Goal: Consume media (video, audio): Consume media (video, audio)

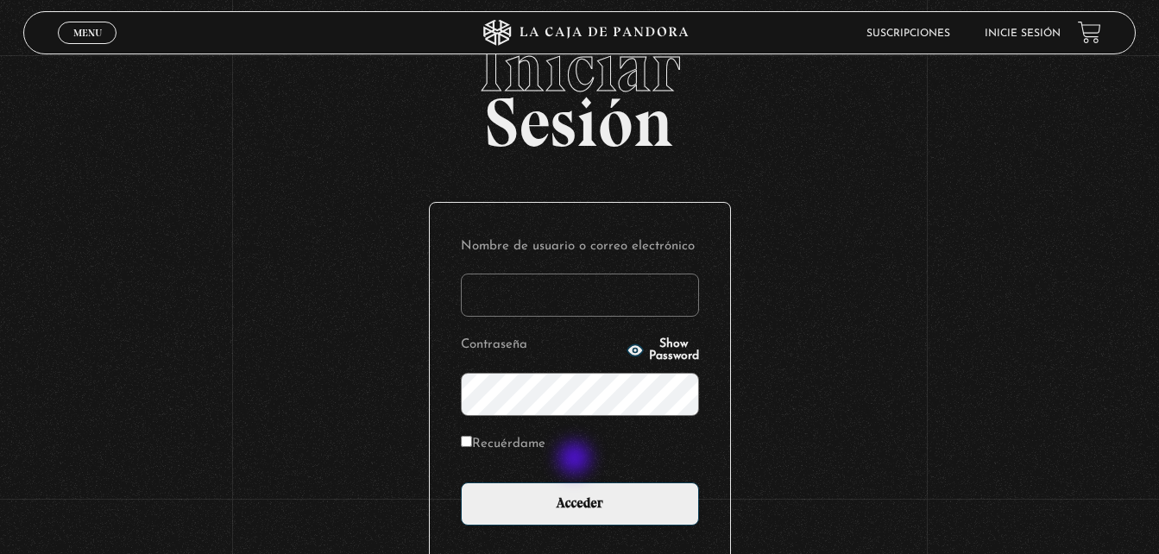
scroll to position [173, 0]
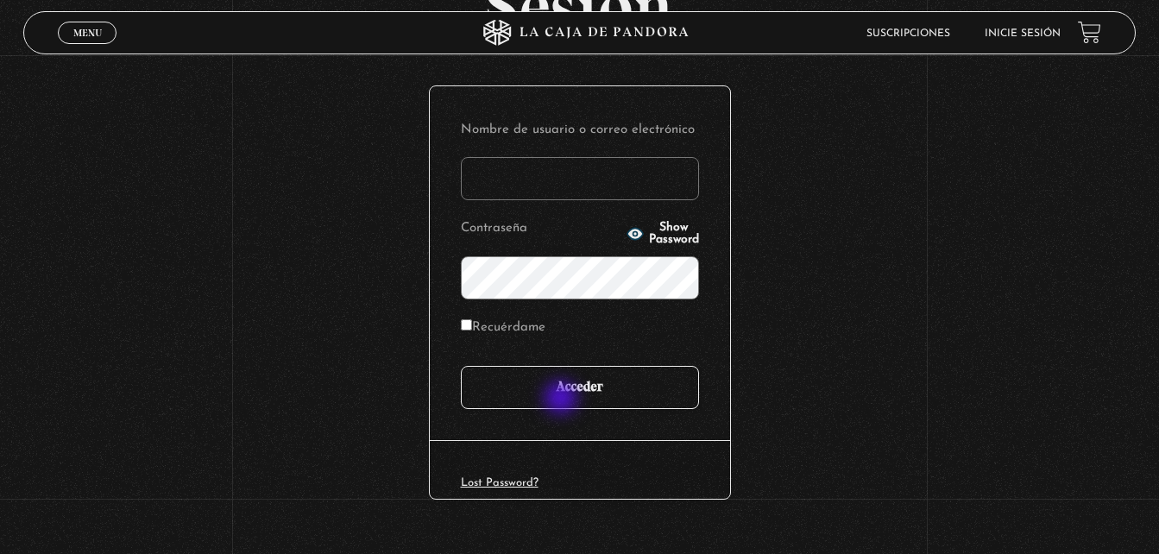
type input "[EMAIL_ADDRESS][DOMAIN_NAME]"
click at [563, 400] on input "Acceder" at bounding box center [580, 387] width 238 height 43
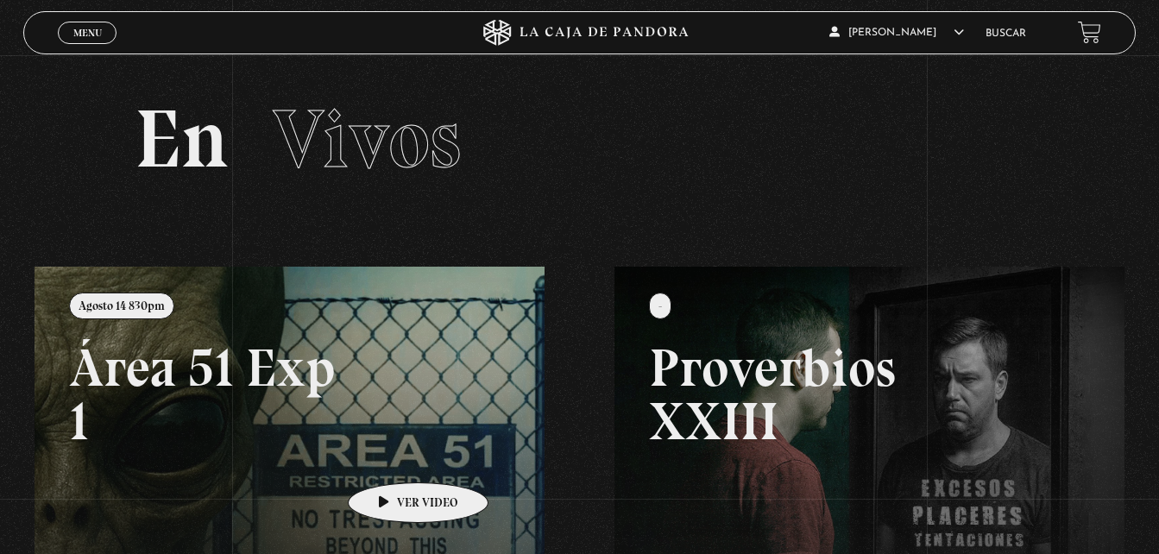
click at [390, 457] on link at bounding box center [614, 544] width 1159 height 554
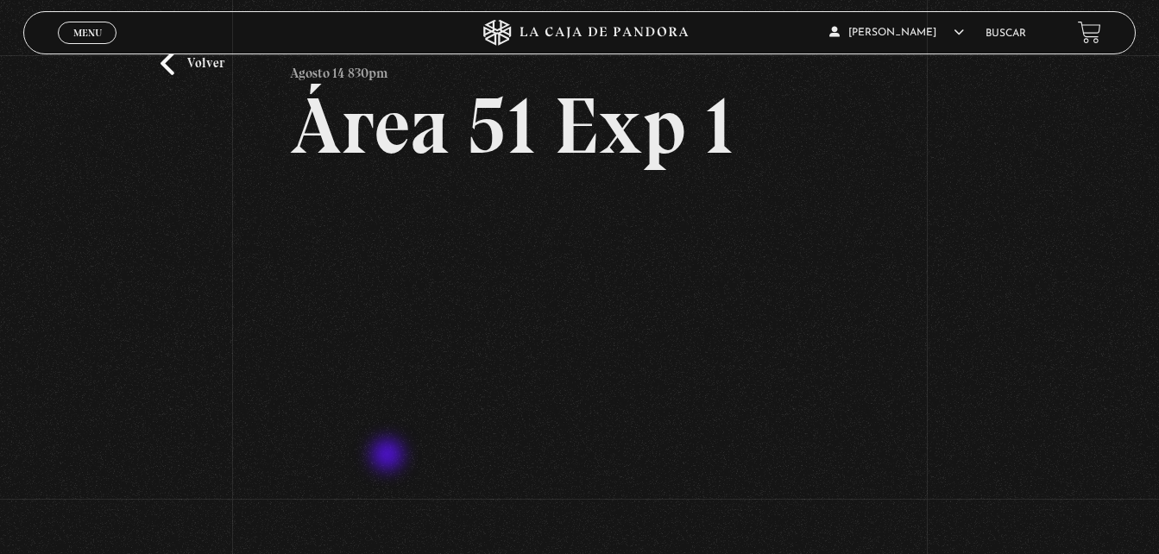
scroll to position [86, 0]
